Goal: Task Accomplishment & Management: Use online tool/utility

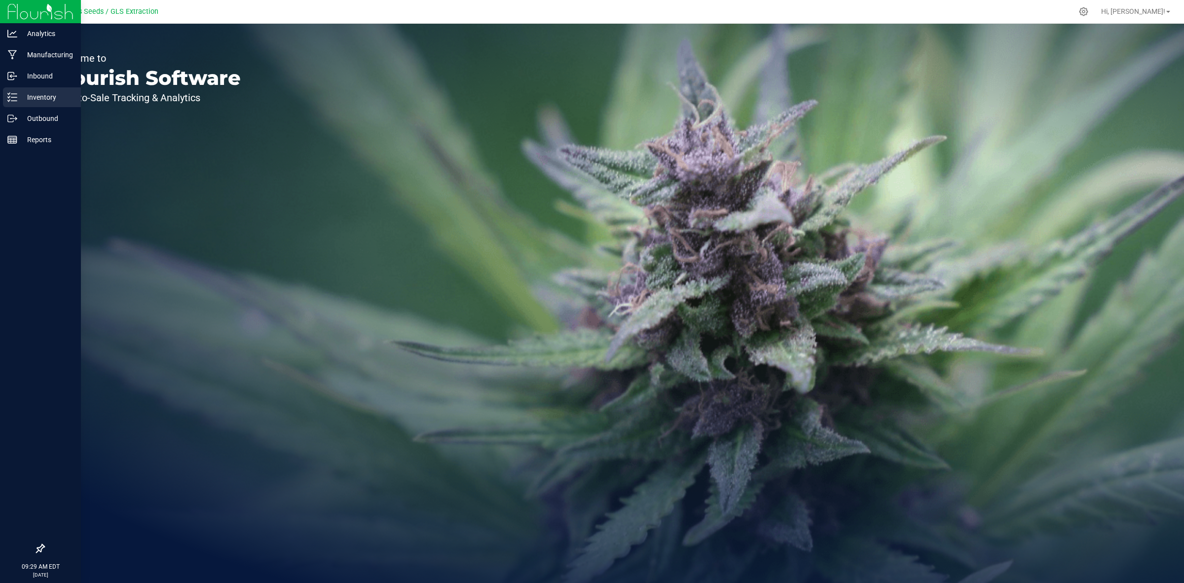
click at [44, 92] on p "Inventory" at bounding box center [46, 97] width 59 height 12
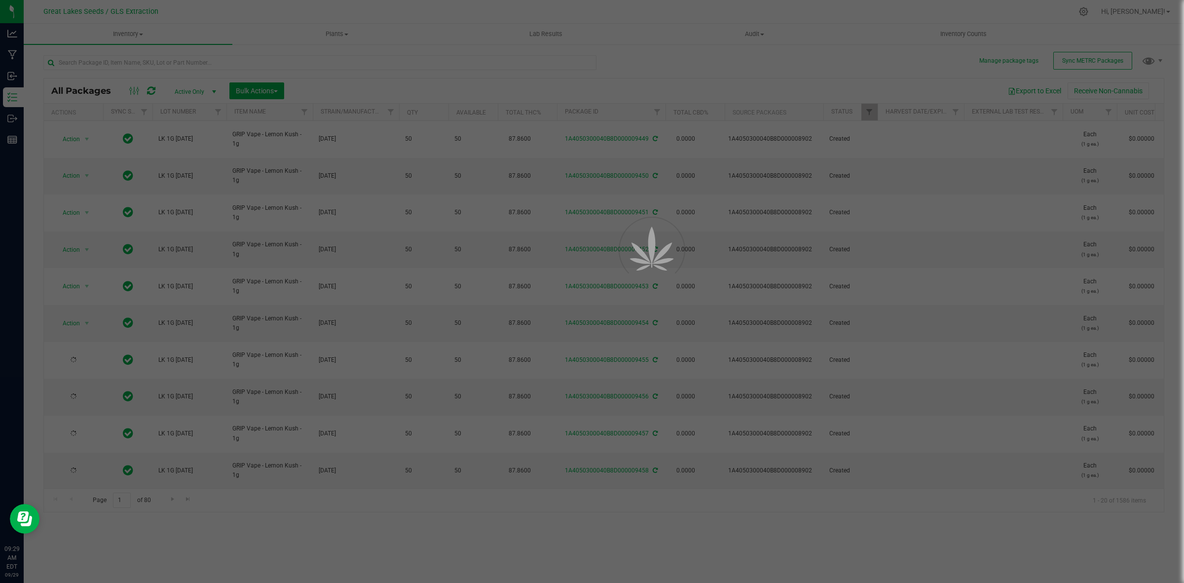
click at [143, 57] on div at bounding box center [592, 291] width 1184 height 583
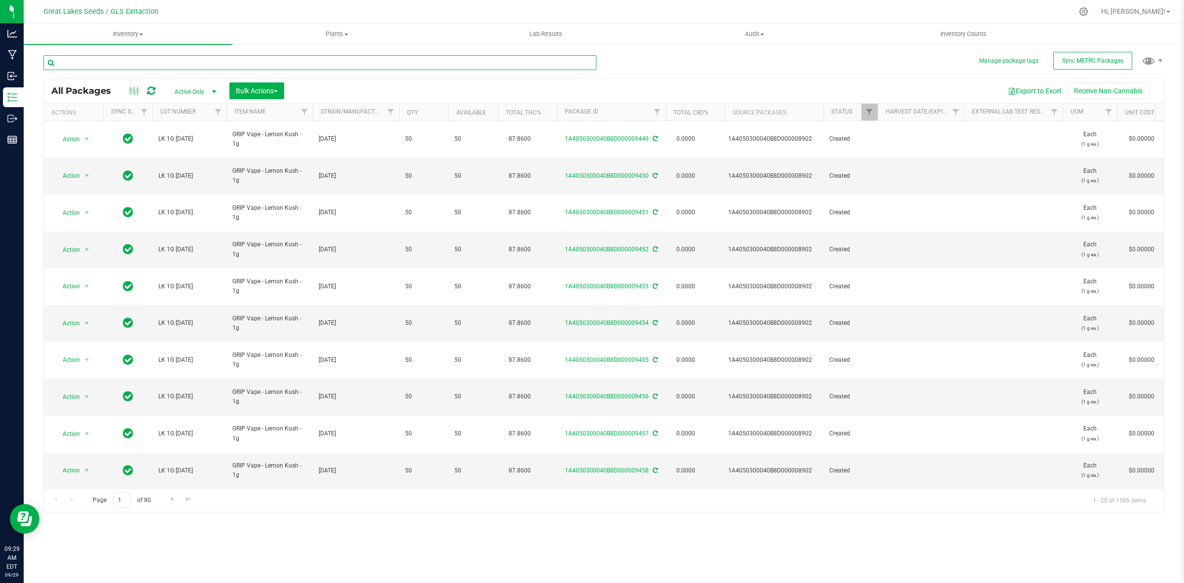
click at [151, 64] on input "text" at bounding box center [319, 62] width 553 height 15
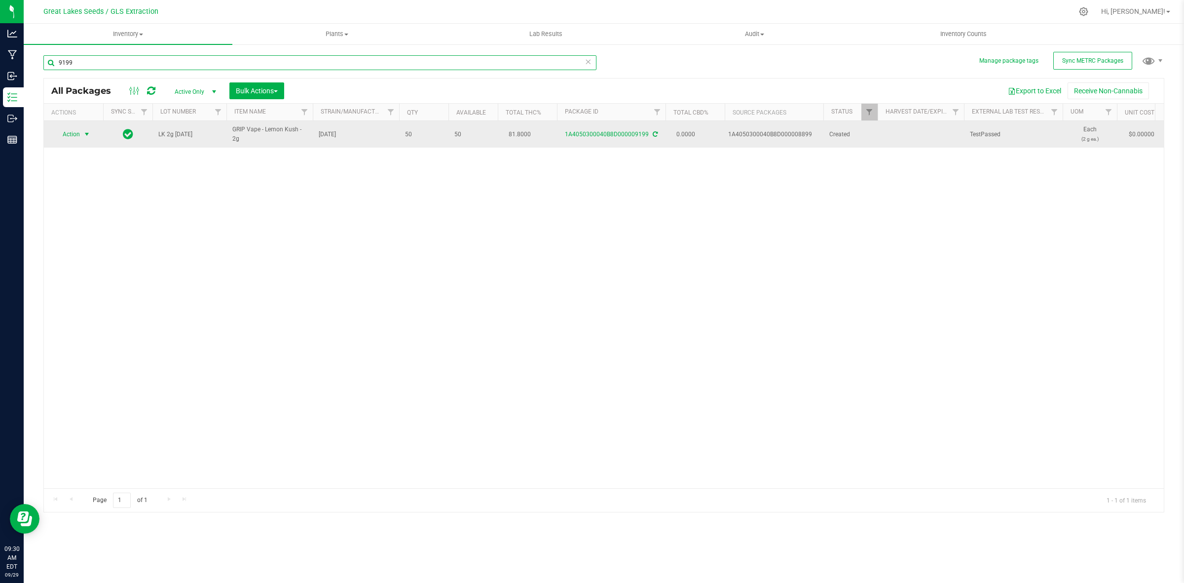
type input "9199"
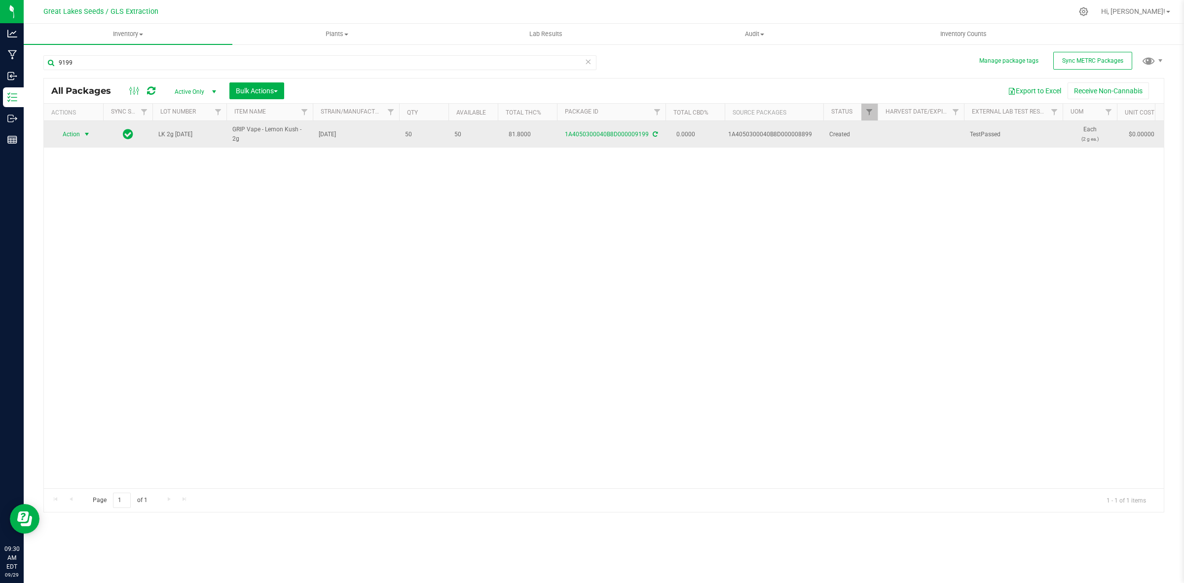
click at [73, 134] on span "Action" at bounding box center [67, 134] width 27 height 14
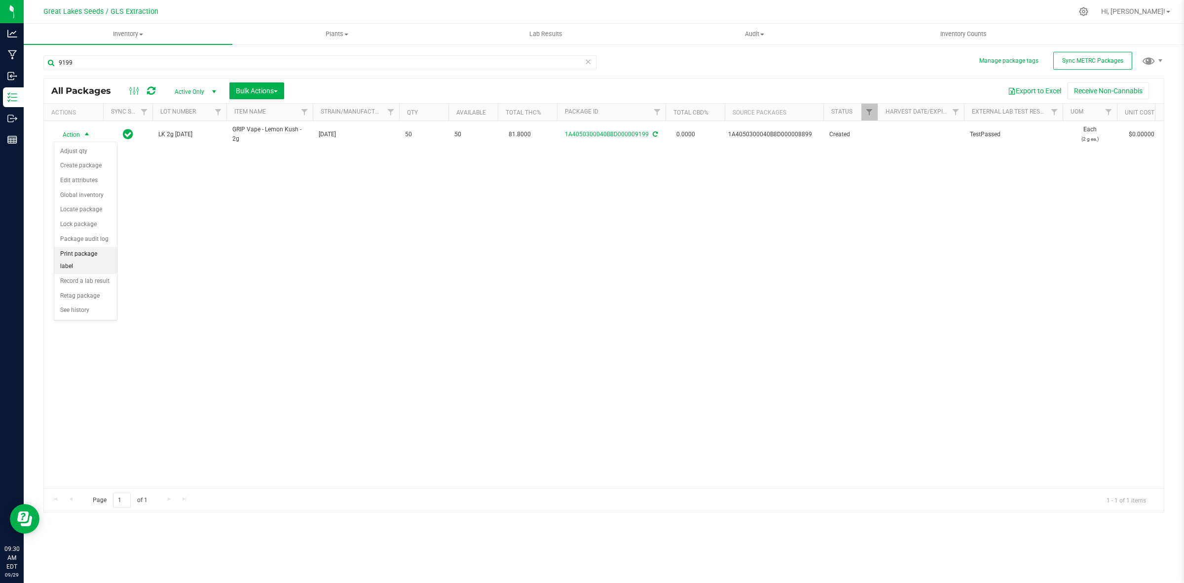
click at [103, 251] on li "Print package label" at bounding box center [85, 260] width 63 height 27
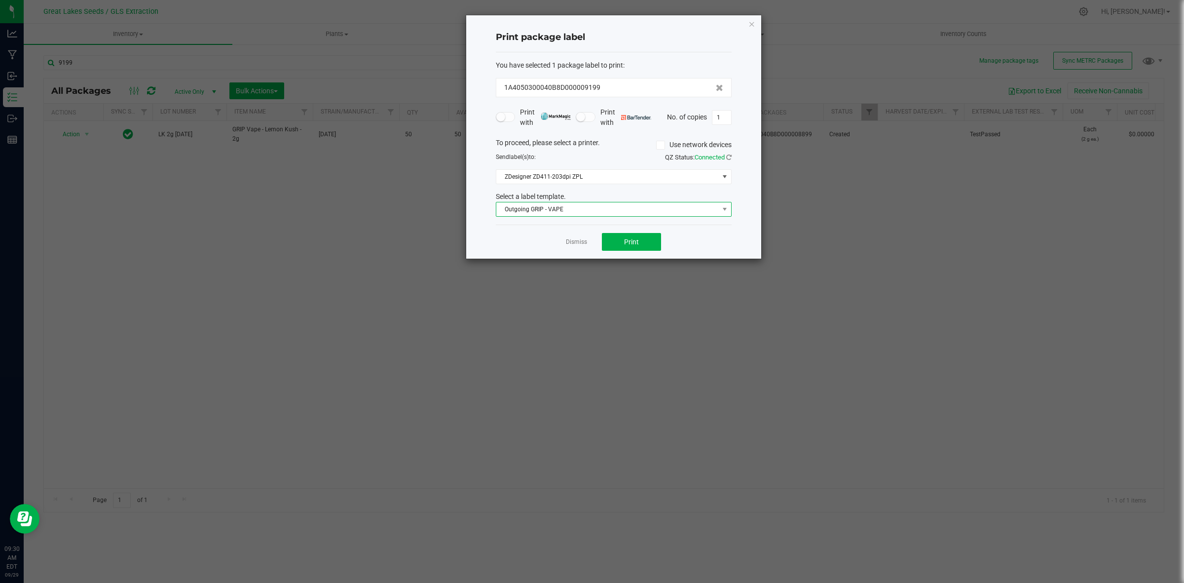
click at [640, 212] on span "Outgoing GRIP - VAPE" at bounding box center [607, 209] width 223 height 14
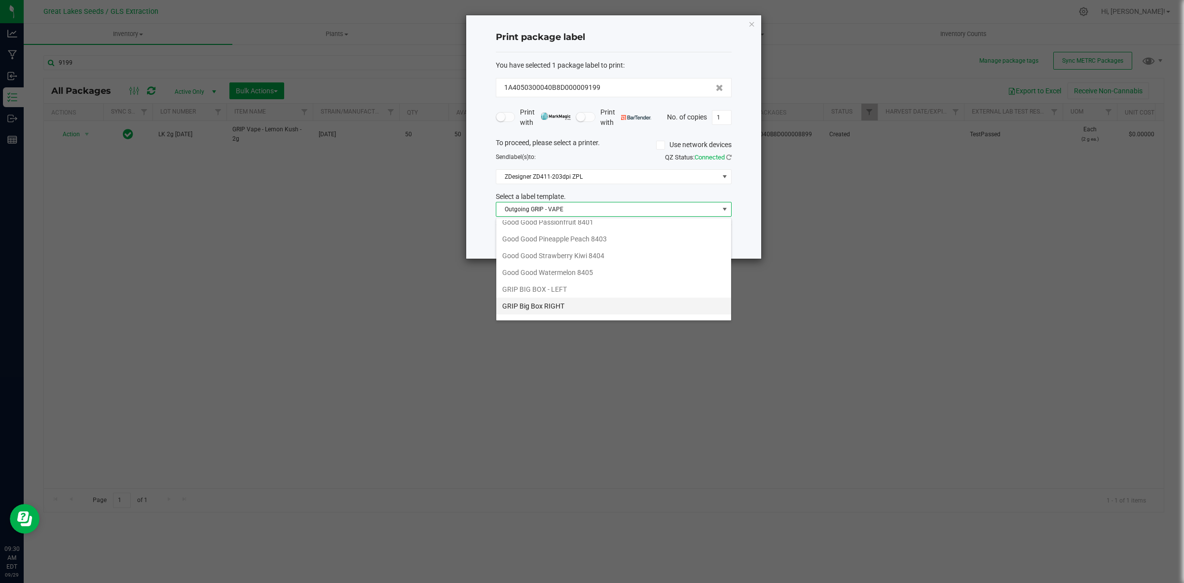
scroll to position [185, 0]
click at [635, 295] on li "Grip Vape Right" at bounding box center [613, 295] width 235 height 17
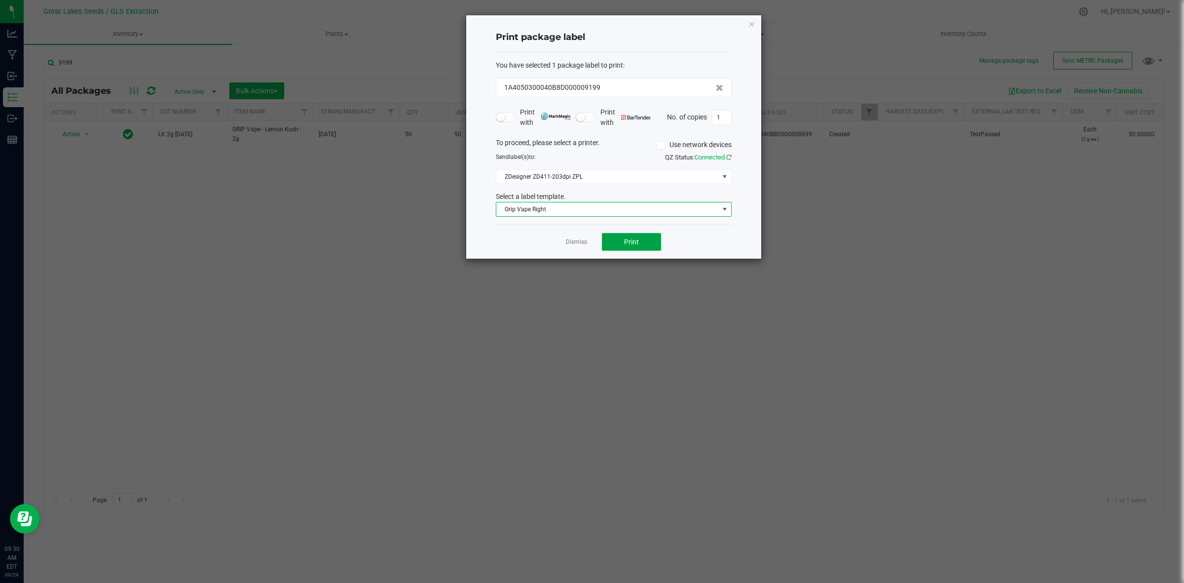
click at [638, 244] on span "Print" at bounding box center [631, 242] width 15 height 8
click at [751, 25] on icon "button" at bounding box center [752, 24] width 7 height 12
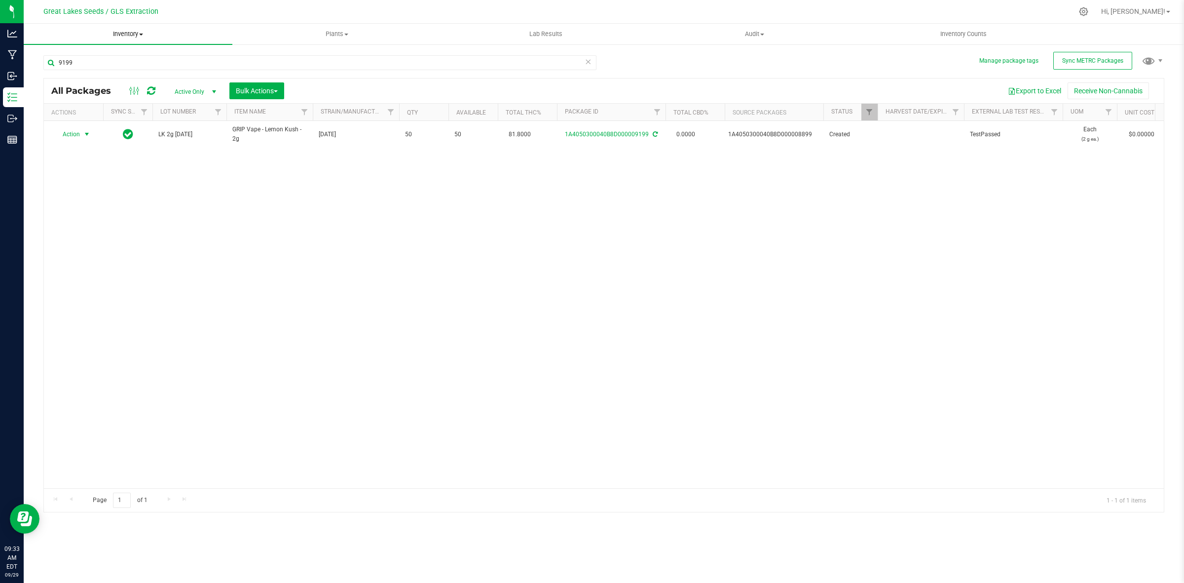
click at [226, 31] on span "Inventory" at bounding box center [128, 34] width 209 height 9
click at [201, 159] on div "Action Action Adjust qty Create package Edit attributes Global inventory Locate…" at bounding box center [604, 304] width 1120 height 367
drag, startPoint x: 75, startPoint y: 66, endPoint x: 50, endPoint y: 53, distance: 27.1
click at [50, 53] on div "9199" at bounding box center [323, 62] width 561 height 32
